Goal: Task Accomplishment & Management: Complete application form

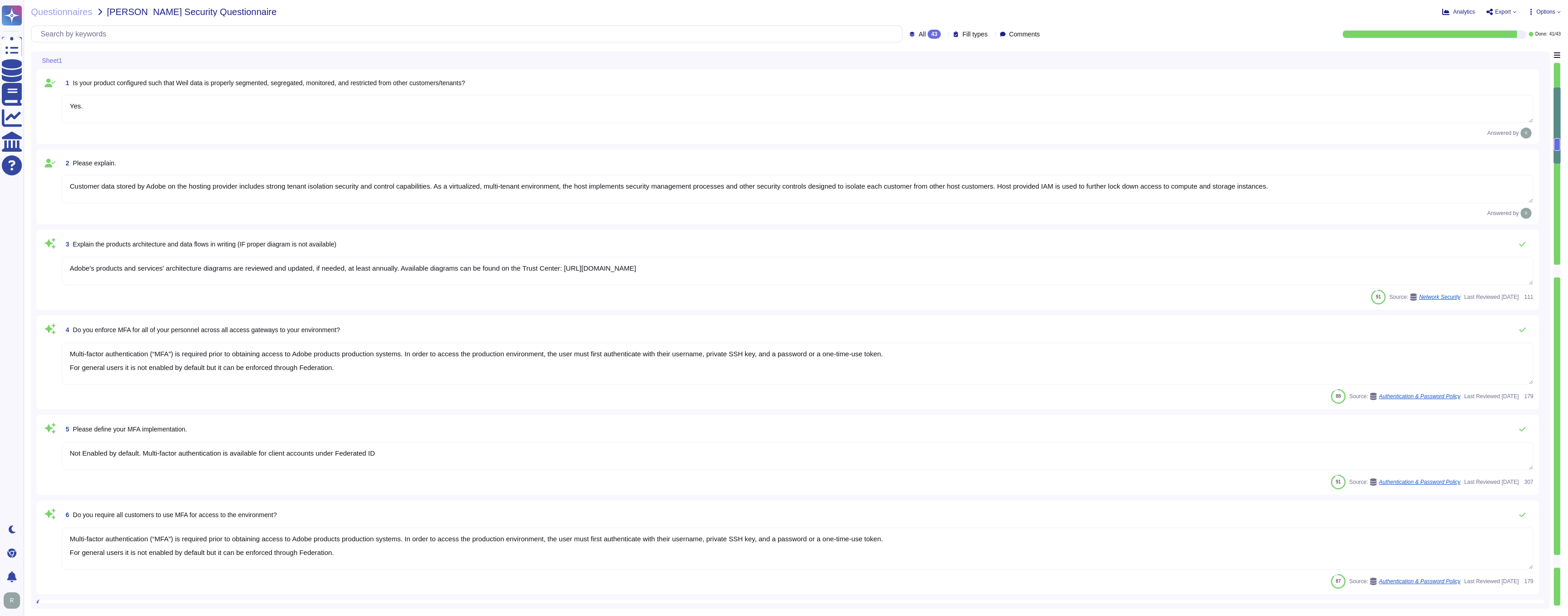
type textarea "Yes."
type textarea "Customer data stored by Adobe on the hosting provider includes strong tenant is…"
type textarea "Adobe's products and services' architecture diagrams are reviewed and updated, …"
type textarea "Multi-factor authentication (“MFA”) is required prior to obtaining access to Ad…"
type textarea "Not Enabled by default. Multi-factor authentication is available for client acc…"
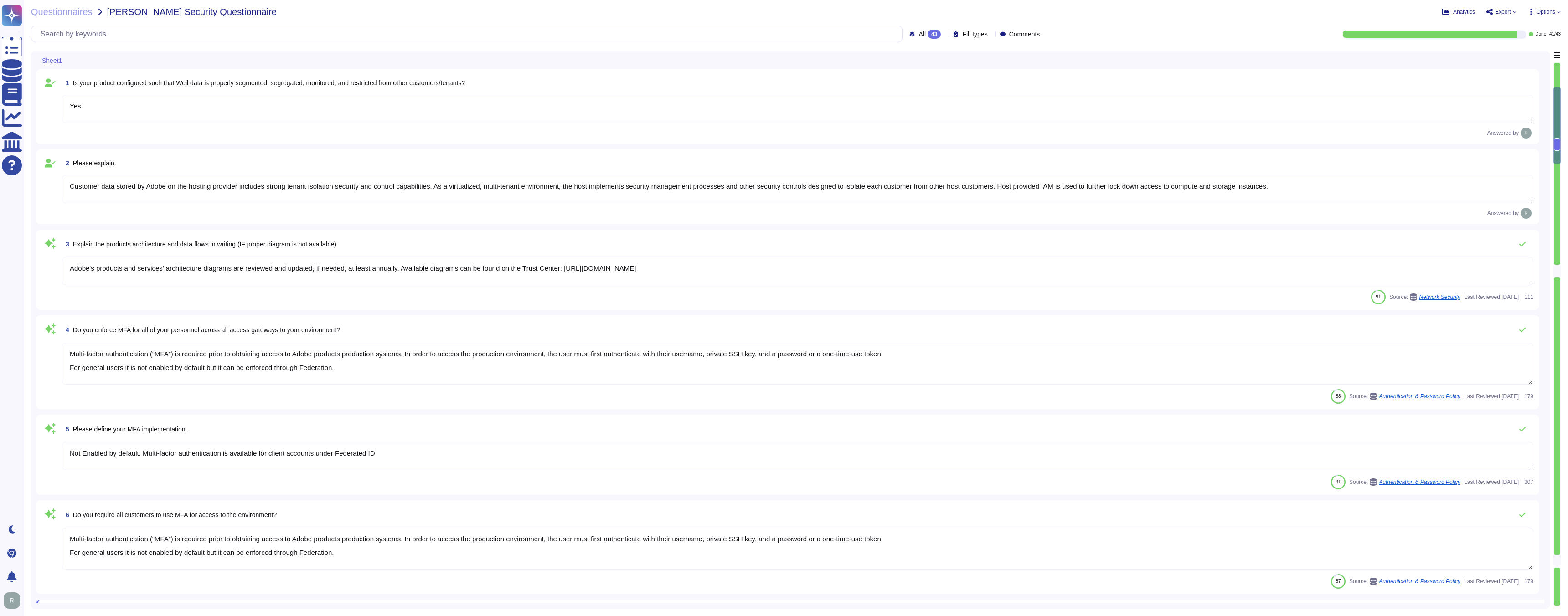
type textarea "Multi-factor authentication (“MFA”) is required prior to obtaining access to Ad…"
type textarea "Documented policies and procedures exist that cover unauthorized software insta…"
type textarea "Lo ipsumdolo sita CON 39419, Adipi'e Seddoeiusmo Temporin Utlabo etdolore mag a…"
type textarea "SaaS administrators and end users access the application through the same web i…"
type textarea "Yes we do all of the above - 2FA, audit trails, IP address filtering, firewalls…"
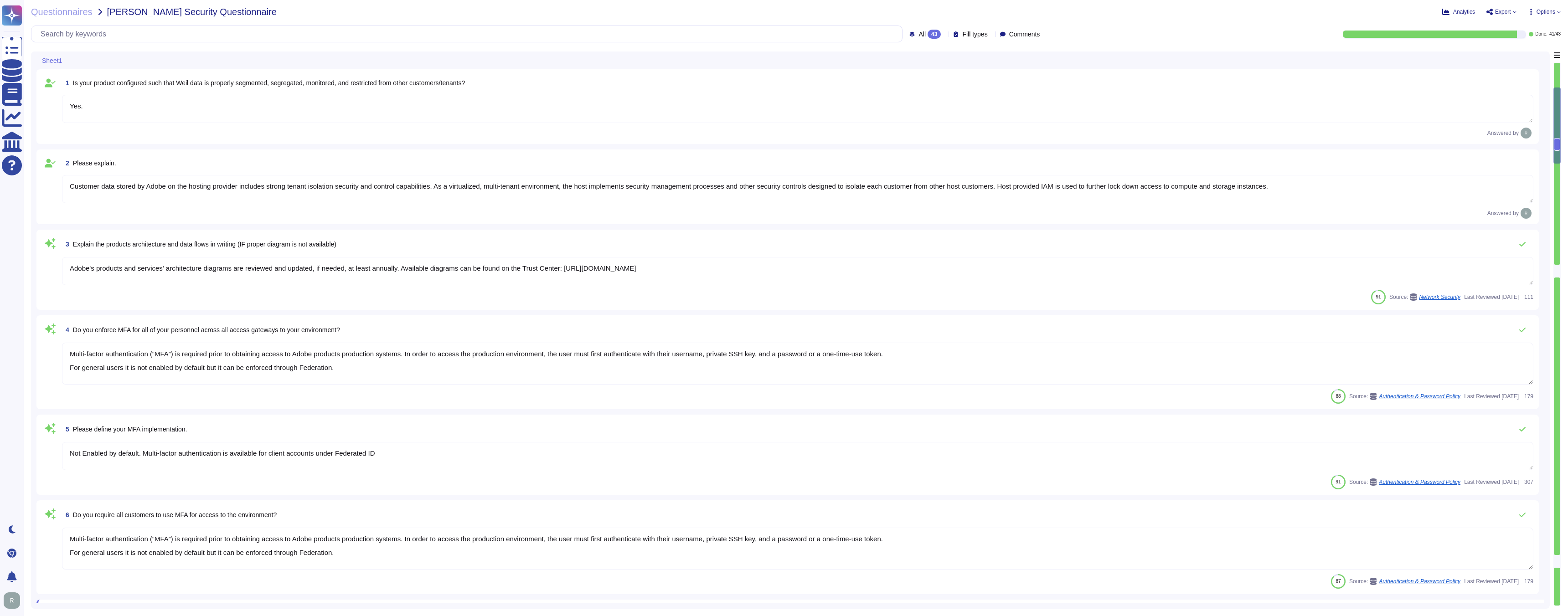
type textarea "Lo ipsumdolo sita CON 39419, Adipi'e Seddoeiusmo Temporin Utlabo etdolore mag a…"
